Goal: Information Seeking & Learning: Learn about a topic

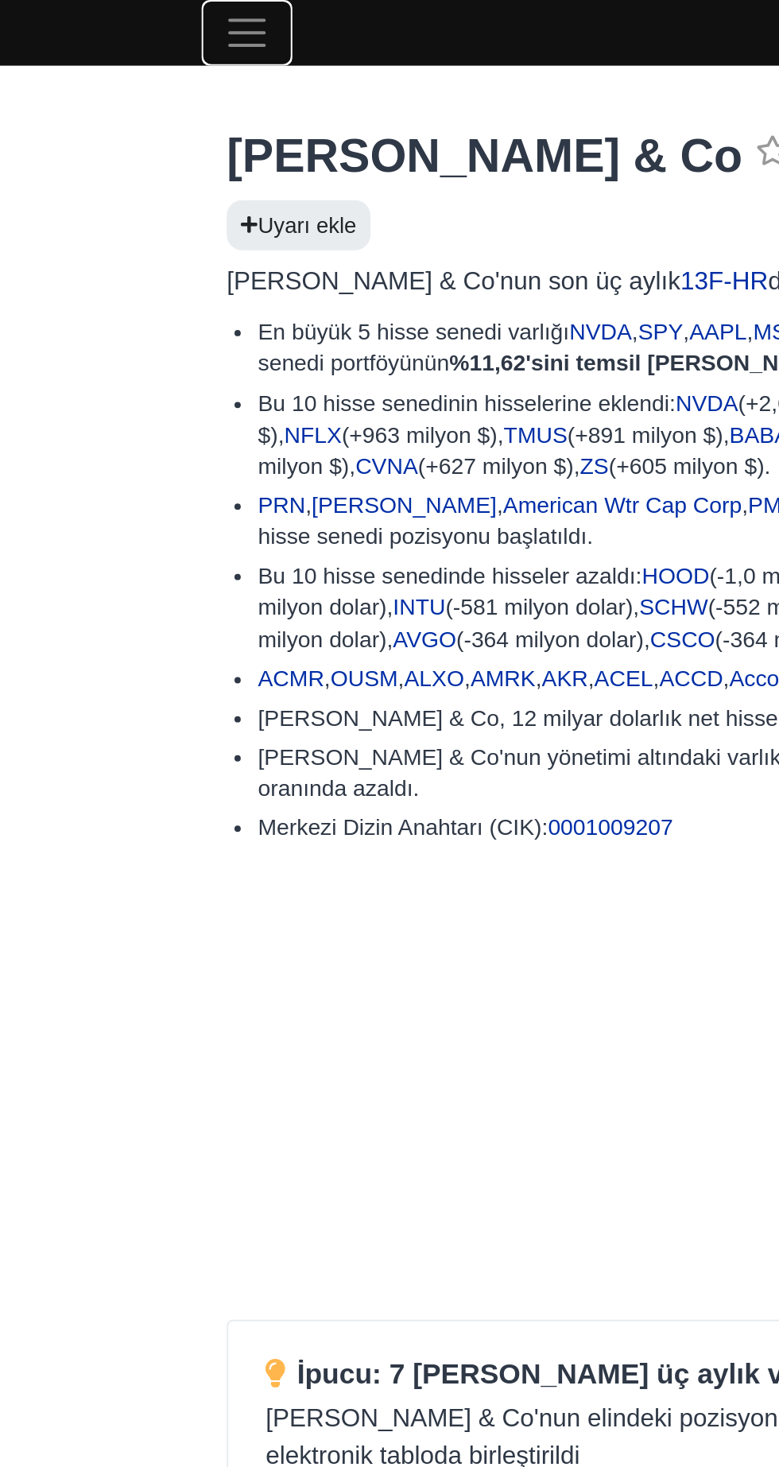
click at [131, 25] on span "Gezinmeyi aç/kapat" at bounding box center [126, 17] width 24 height 24
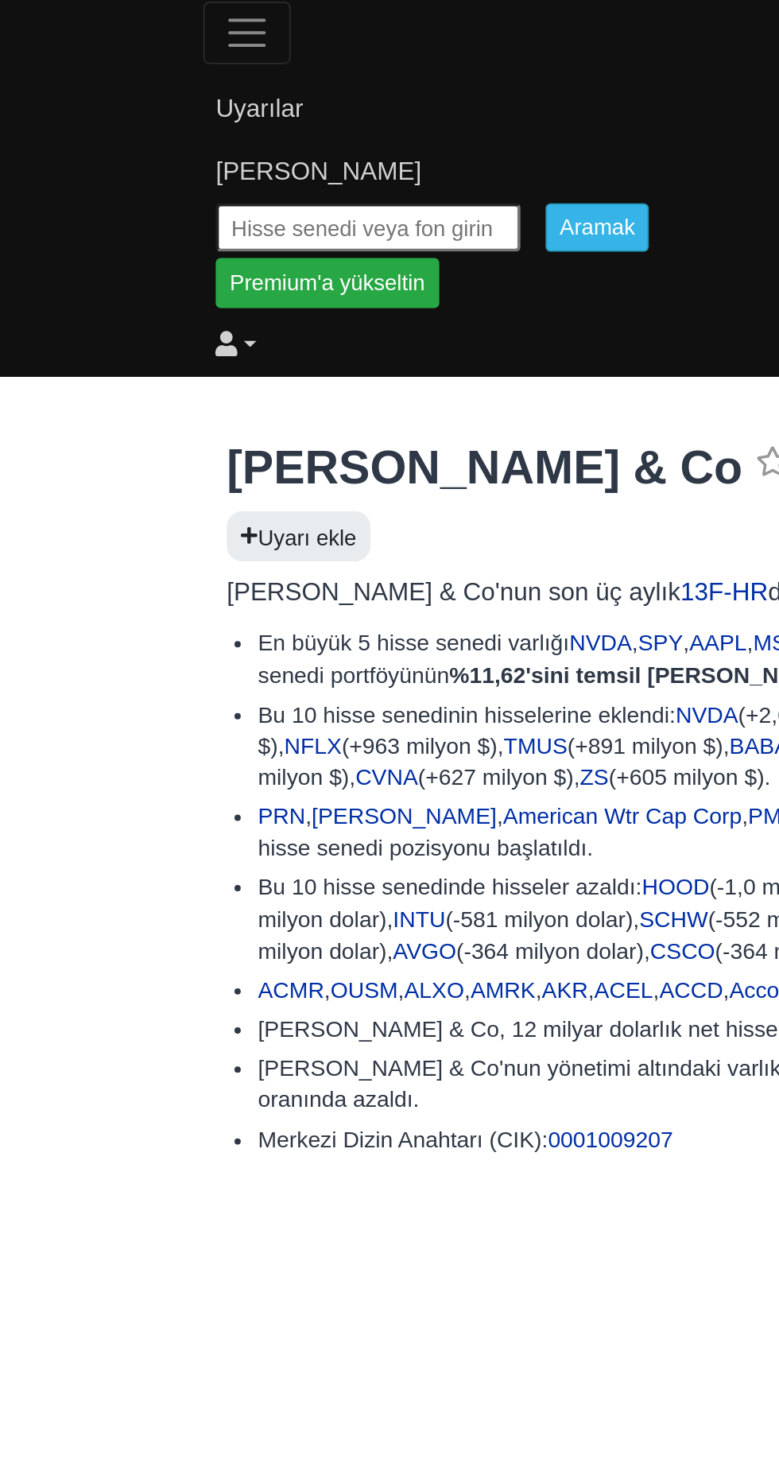
click at [146, 120] on input "text" at bounding box center [187, 115] width 155 height 25
type input "Rothschild"
click at [320, 111] on input "Aramak" at bounding box center [303, 115] width 52 height 25
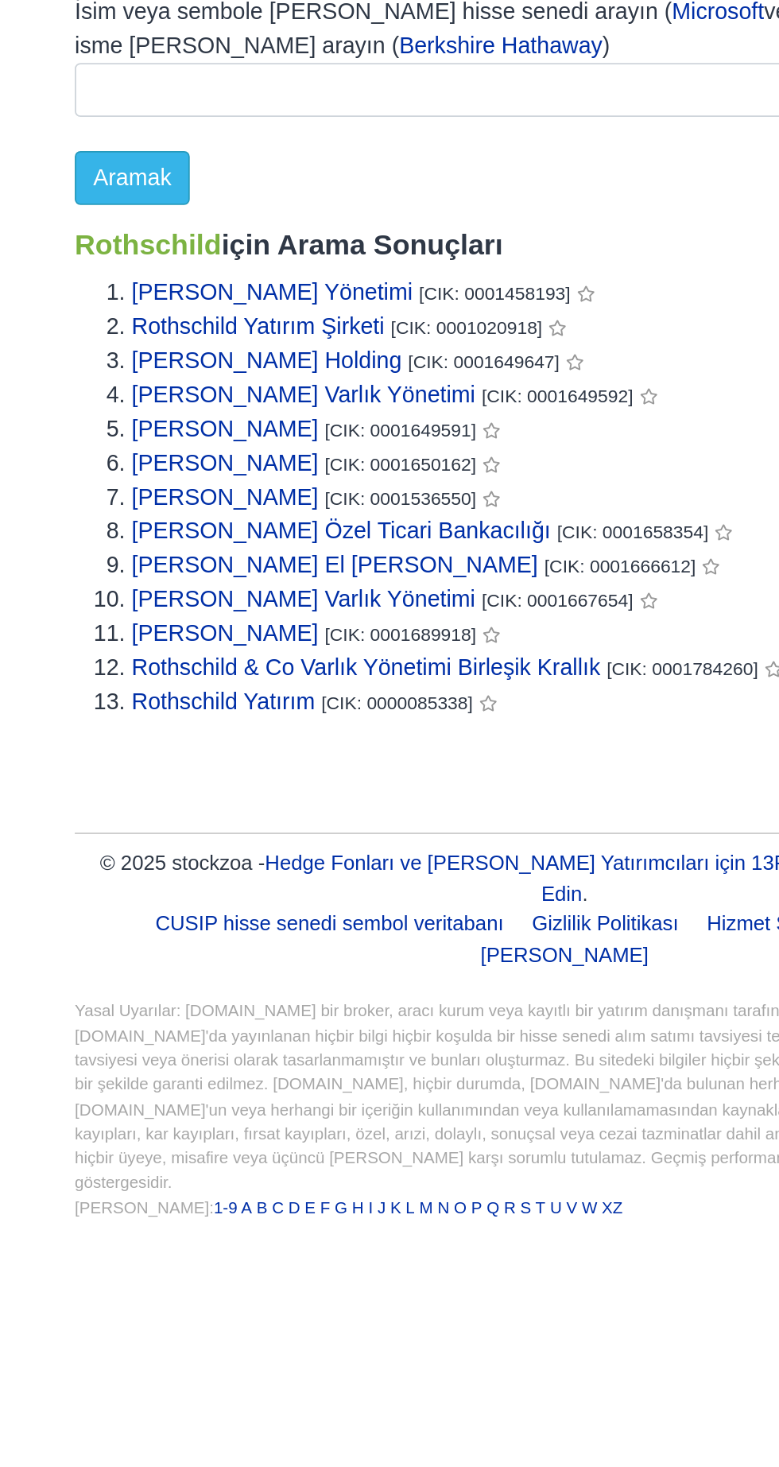
click at [277, 271] on font "Rothschild Sermaye Yönetimi" at bounding box center [225, 269] width 157 height 14
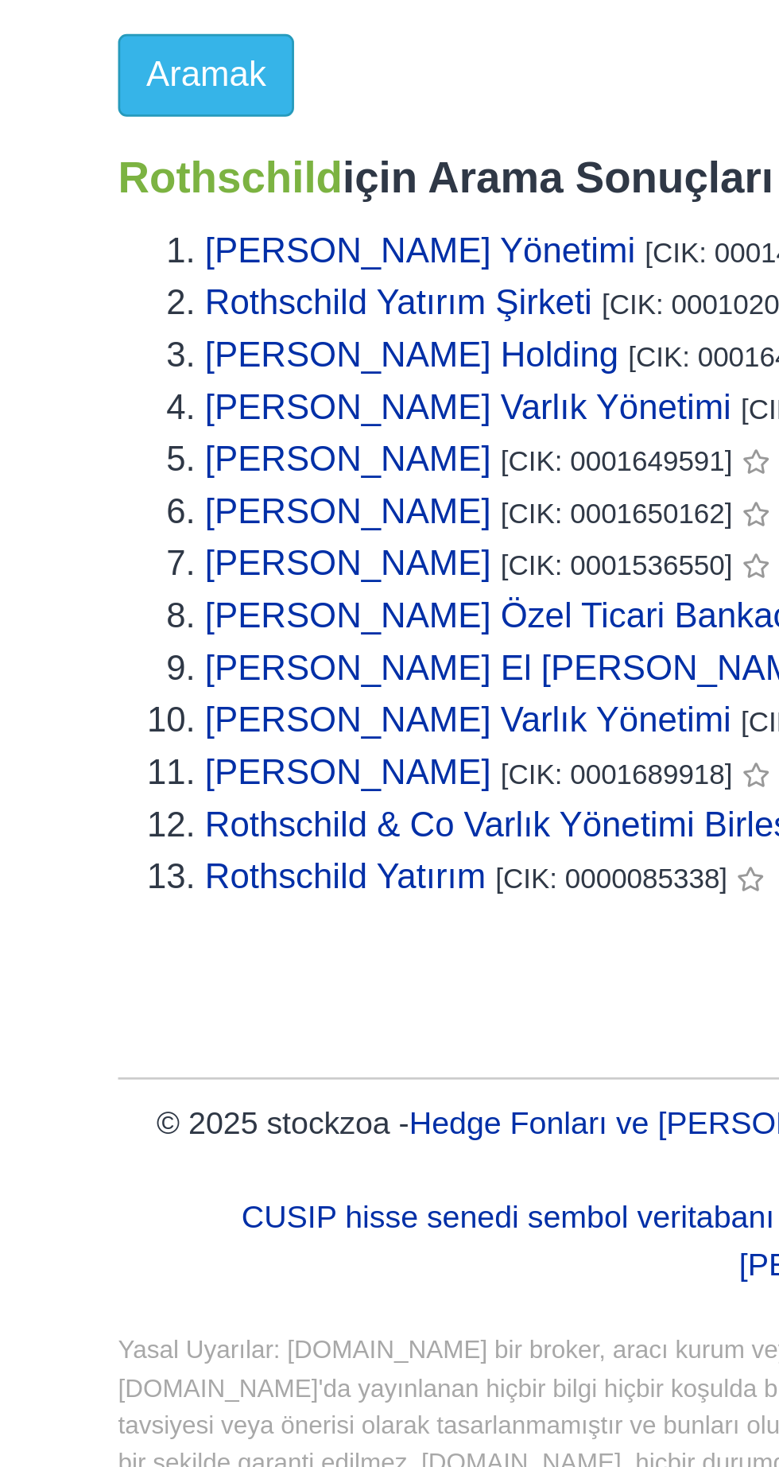
click at [271, 290] on font "Rothschild Yatırım Şirketi" at bounding box center [217, 288] width 141 height 14
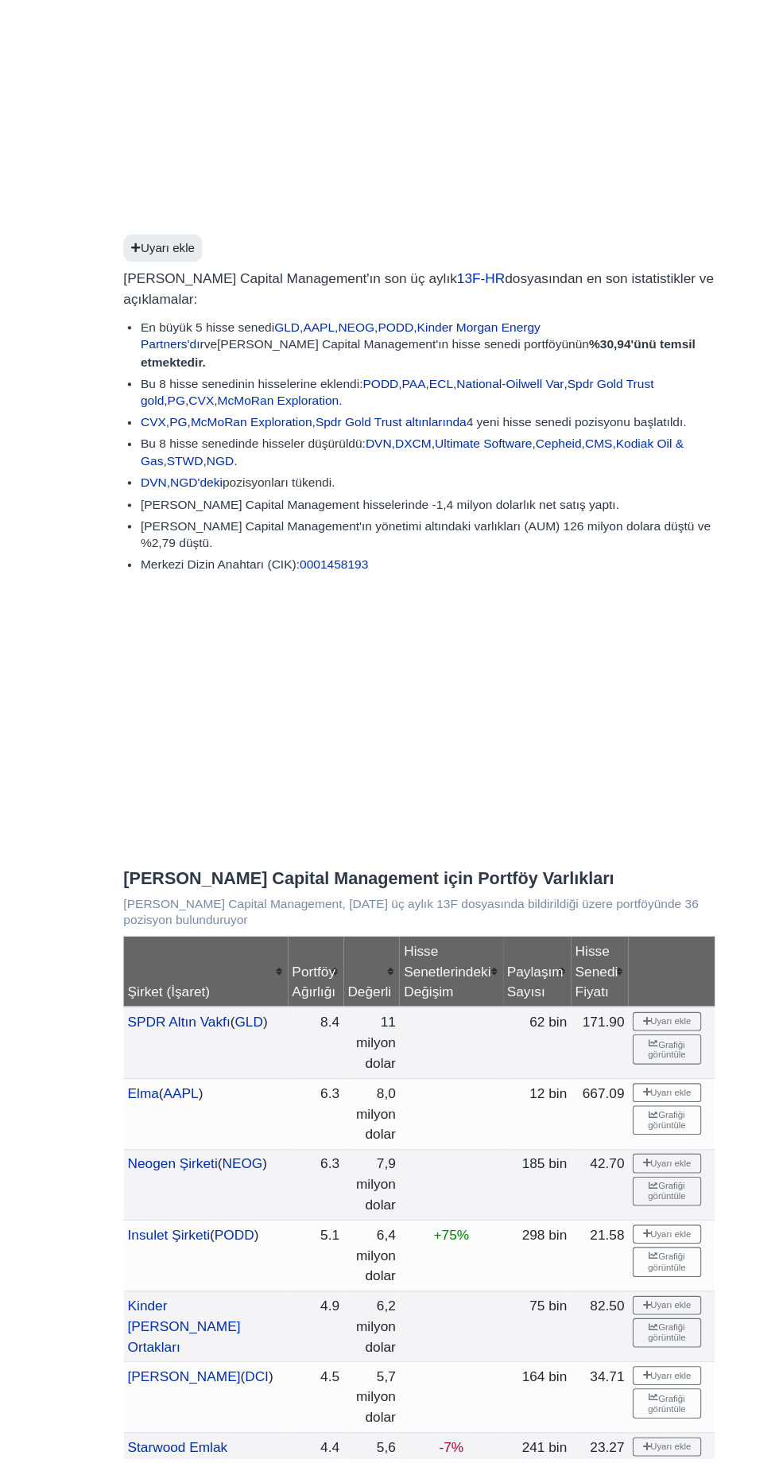
scroll to position [8, 0]
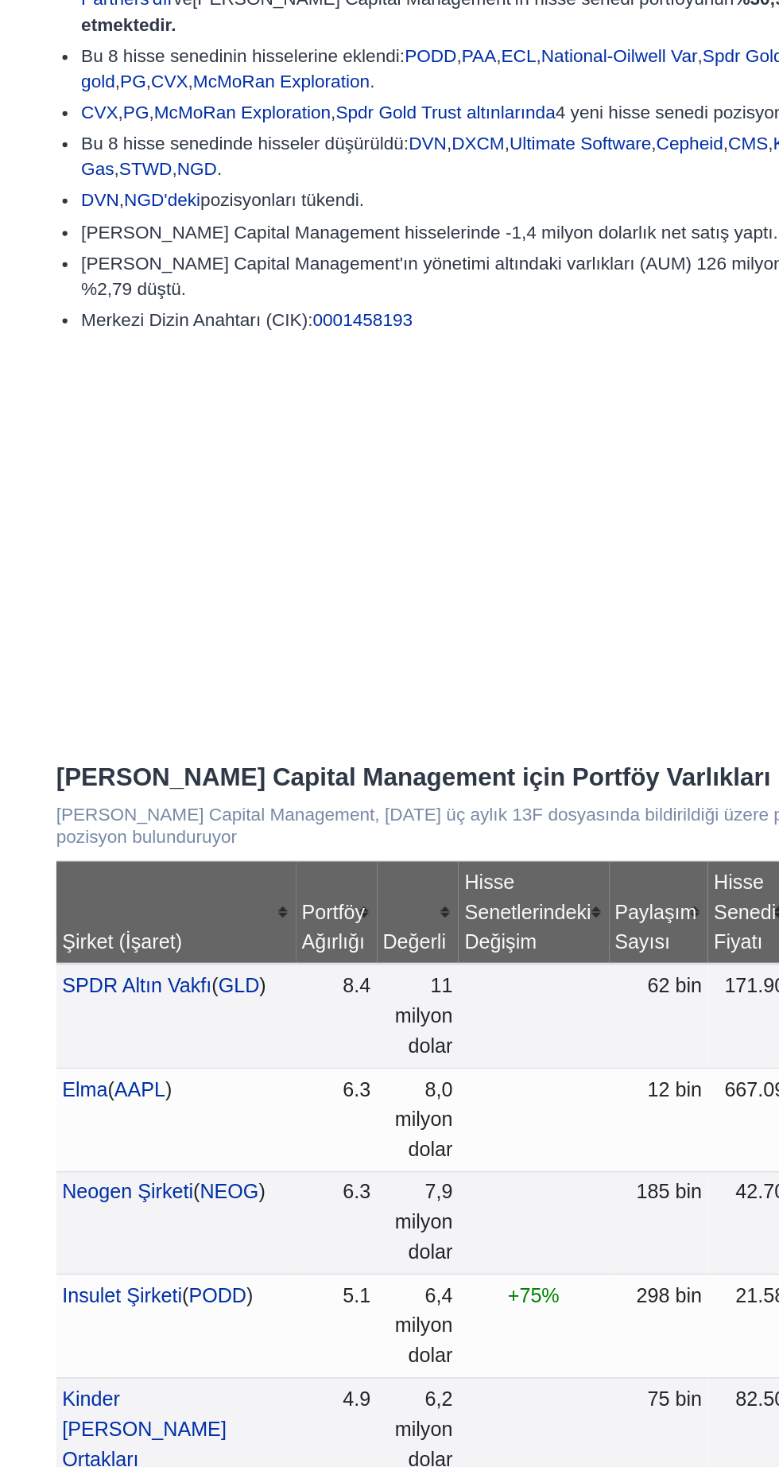
click at [401, 298] on div "Hisse Senetlerindeki Değişim" at bounding box center [419, 1007] width 88 height 57
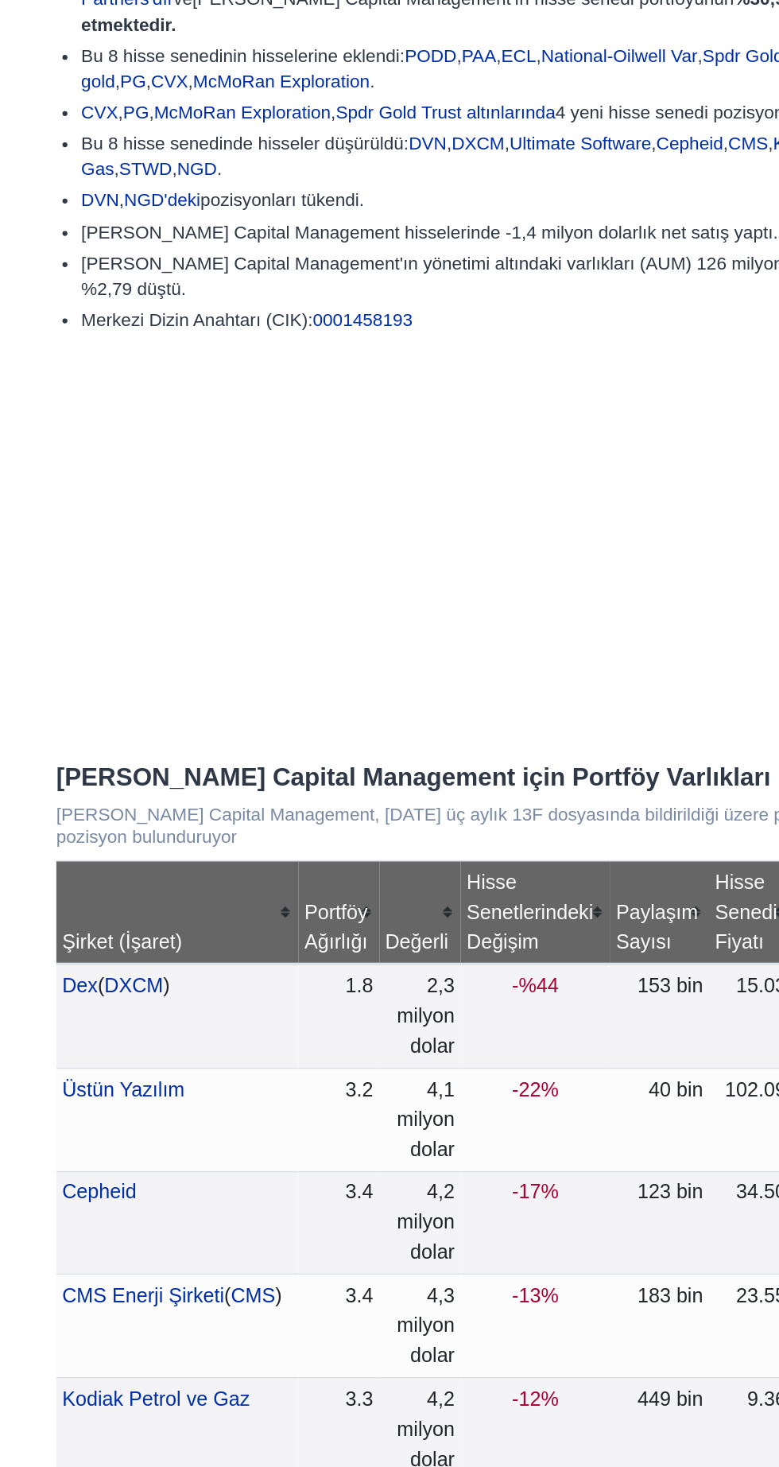
click at [399, 298] on div "Hisse Senetlerindeki Değişim" at bounding box center [420, 1007] width 87 height 57
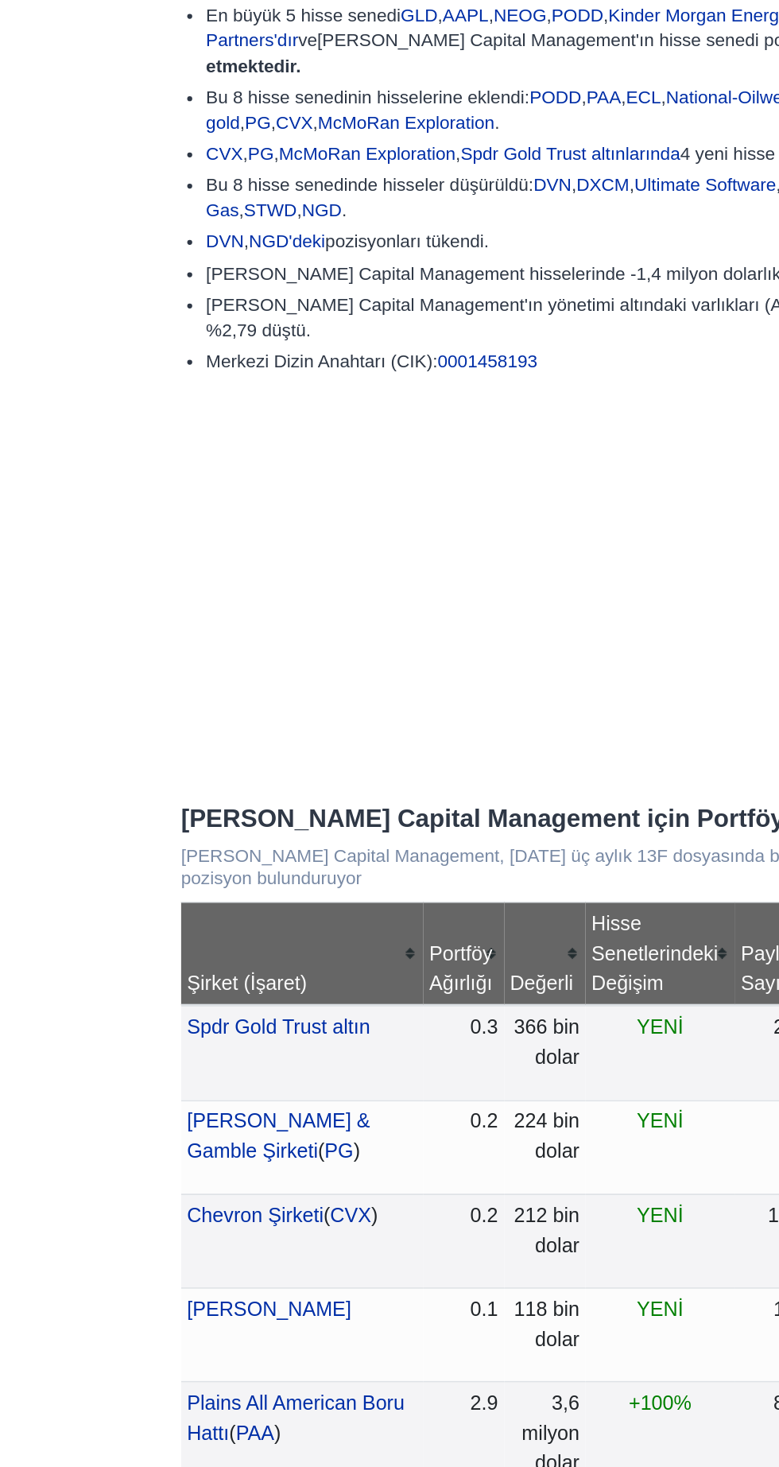
scroll to position [0, 0]
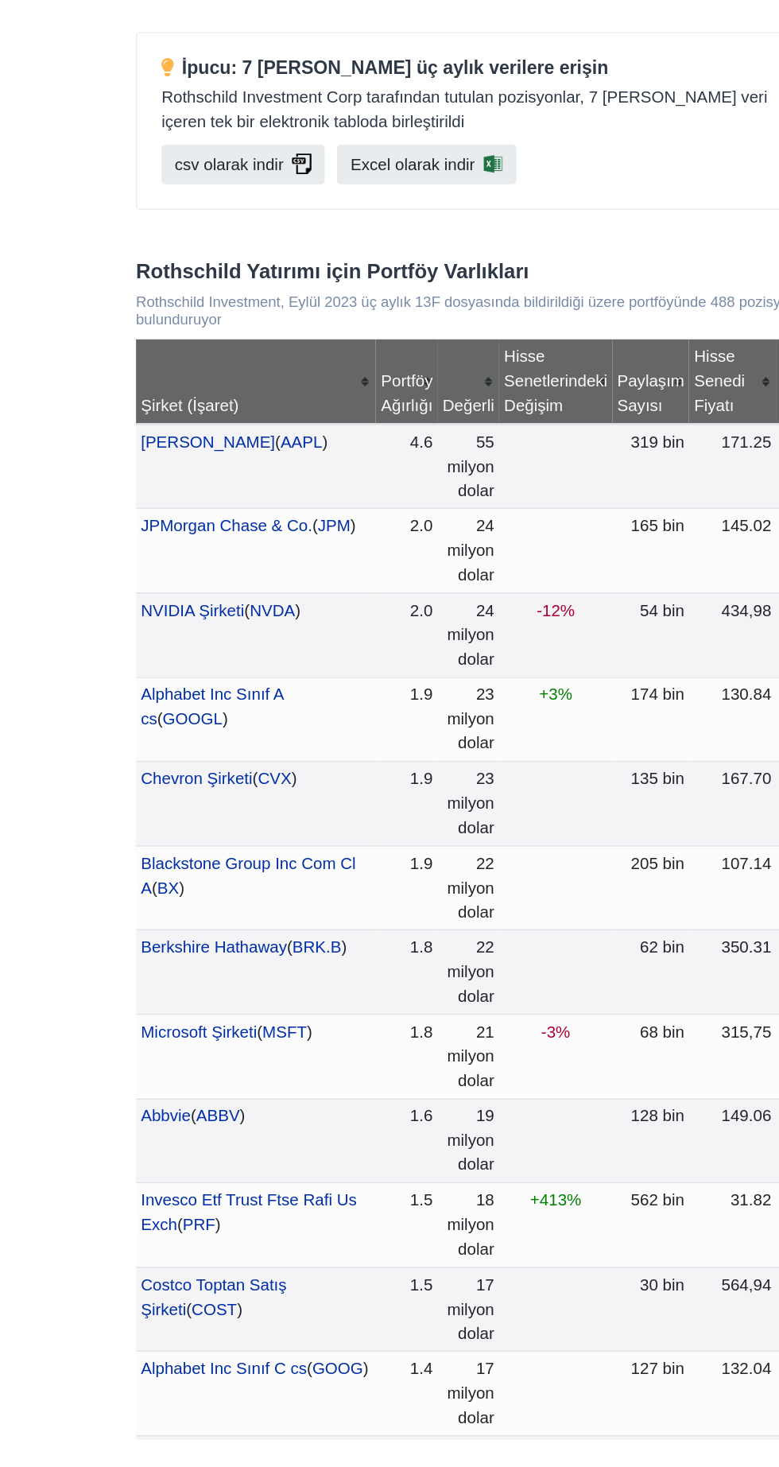
scroll to position [398, 0]
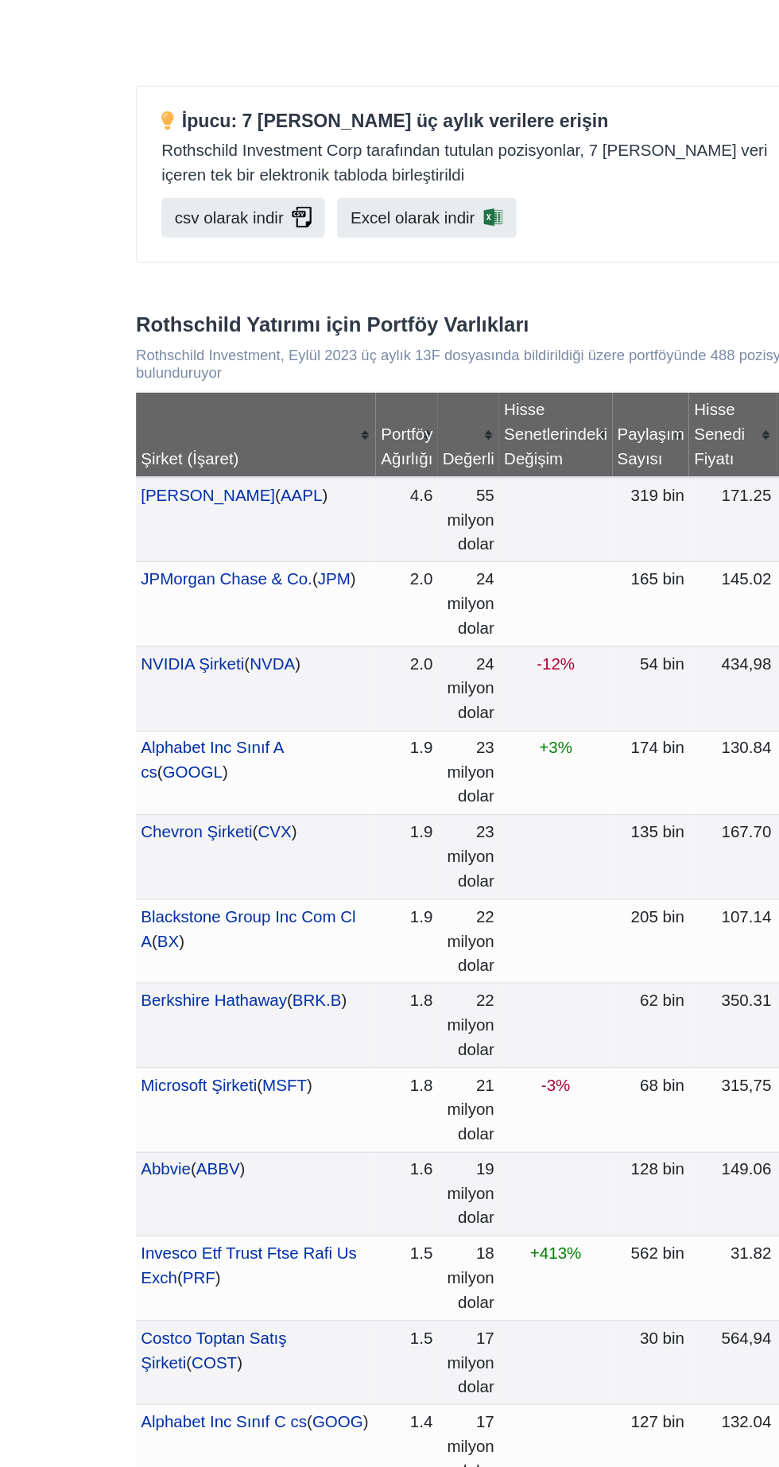
click at [402, 625] on font "Hisse Senetlerindeki Değişim" at bounding box center [442, 599] width 80 height 52
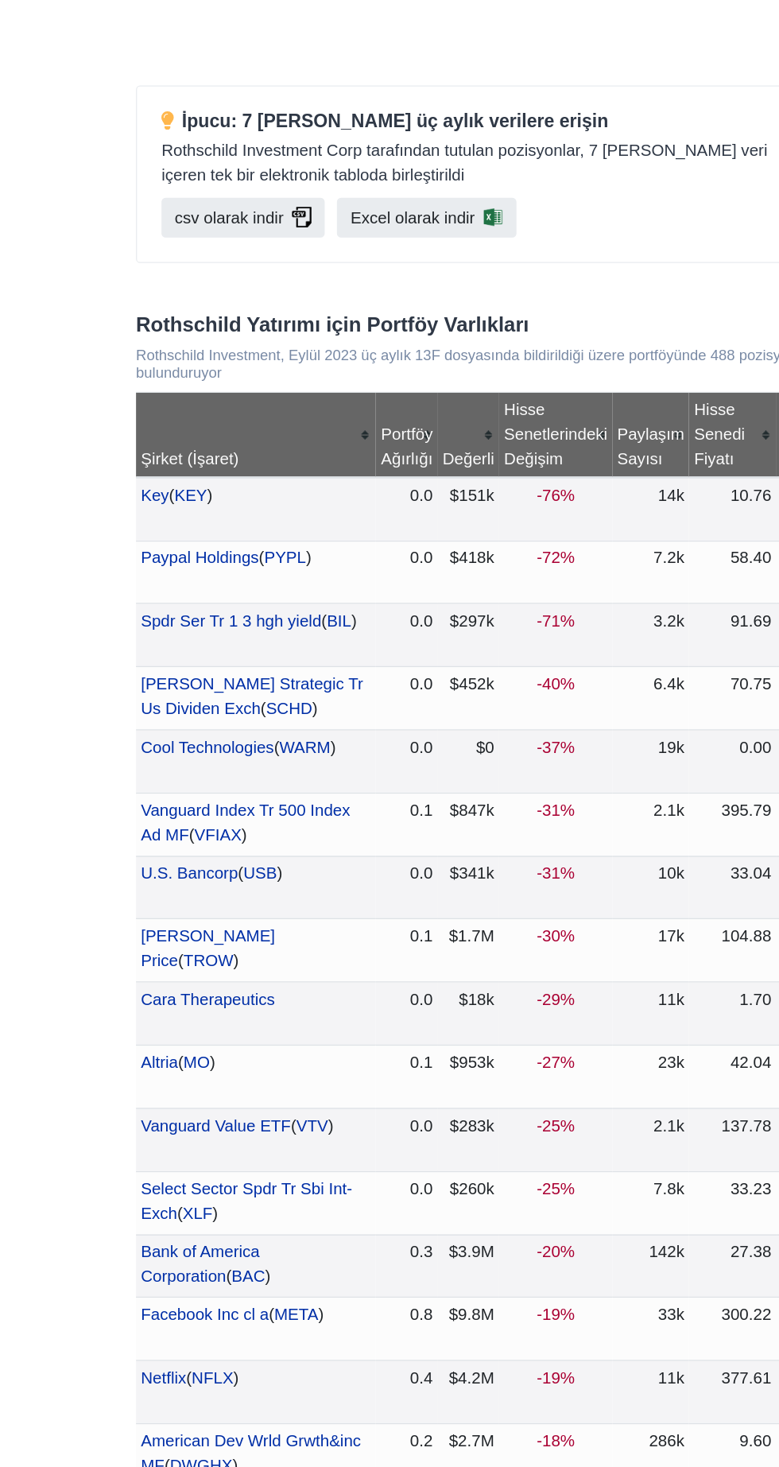
click at [406, 628] on div "Hisse Senetlerindeki Değişim" at bounding box center [442, 599] width 80 height 57
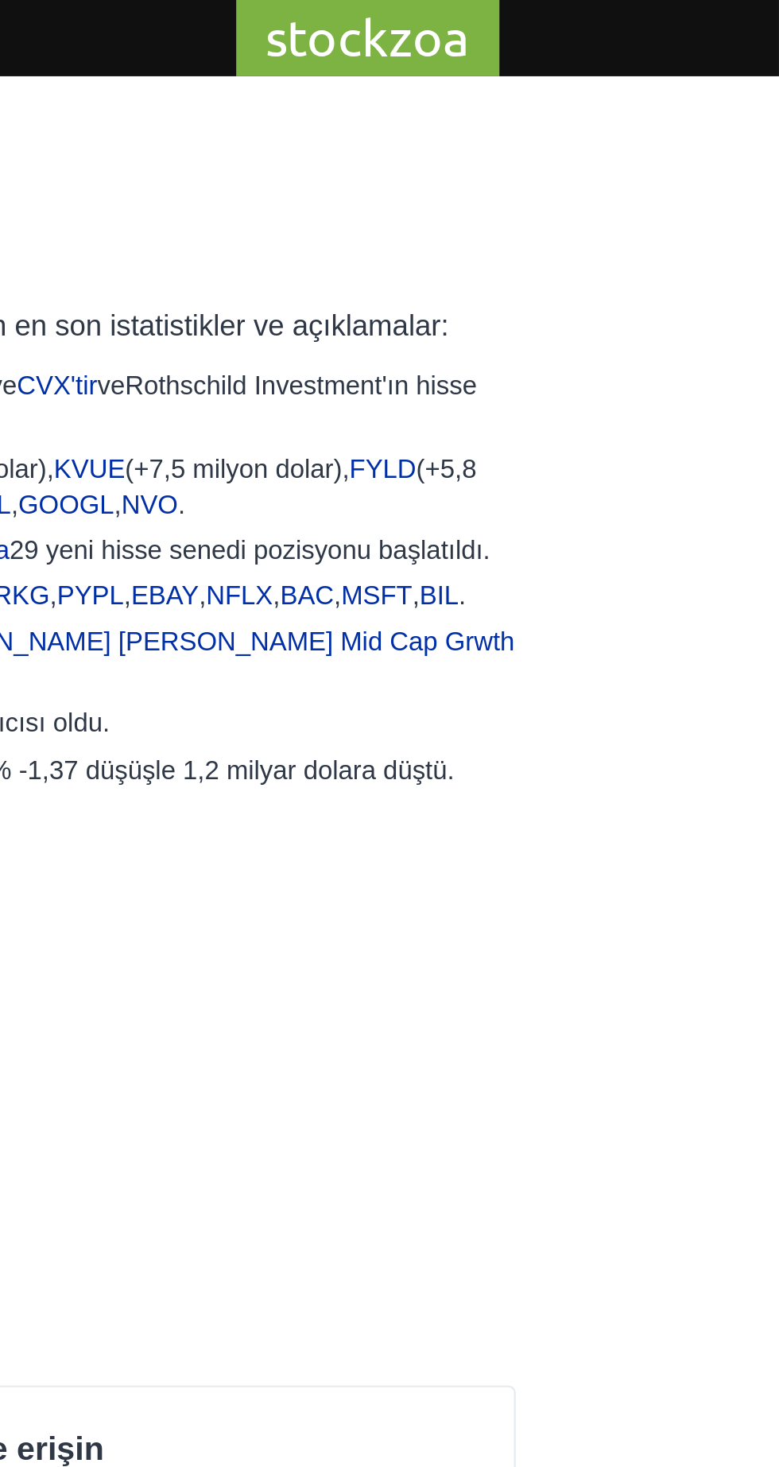
scroll to position [0, 0]
